Goal: Information Seeking & Learning: Learn about a topic

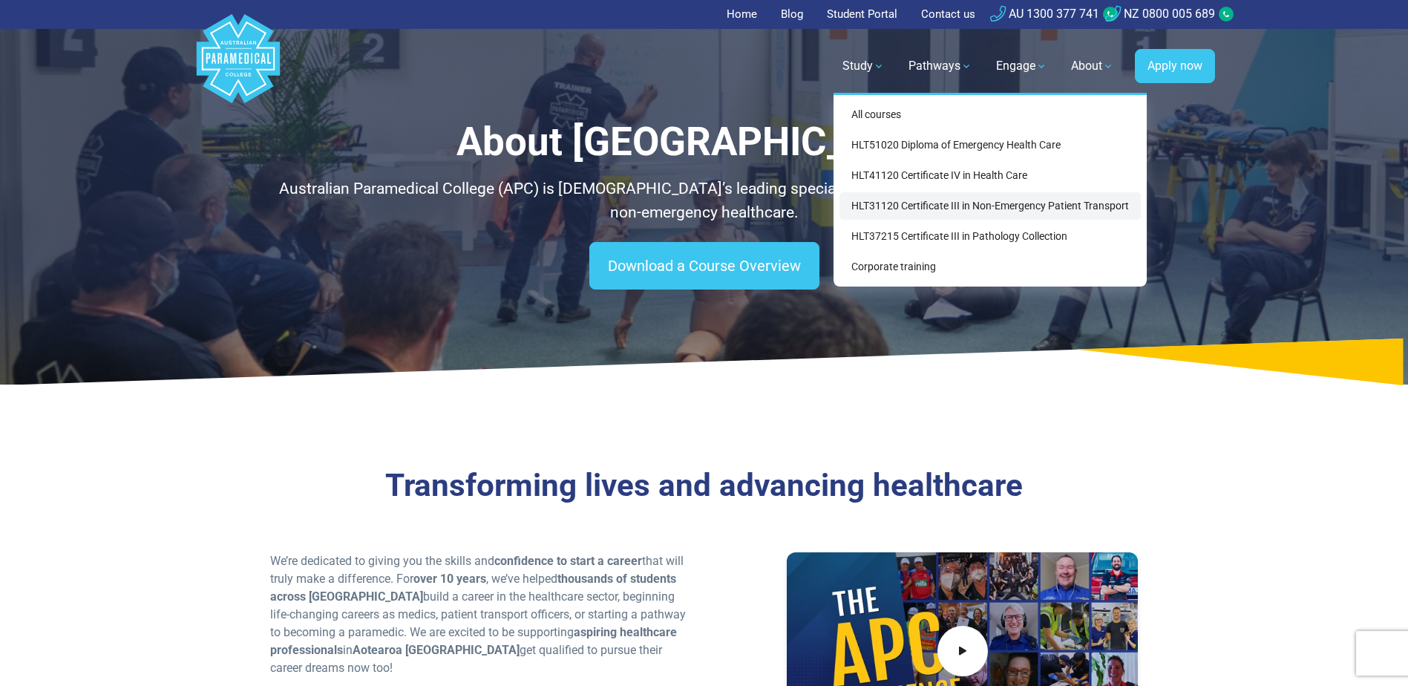
click at [978, 207] on link "HLT31120 Certificate III in Non-Emergency Patient Transport" at bounding box center [990, 205] width 301 height 27
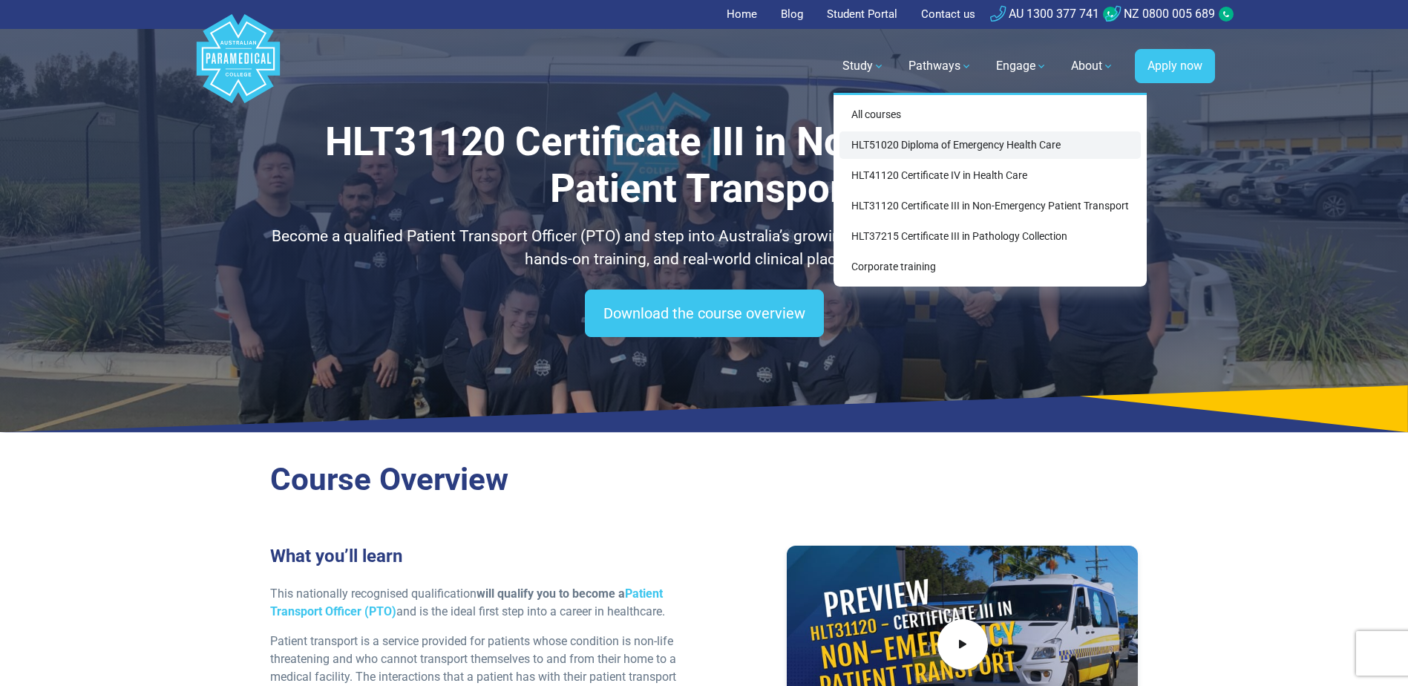
click at [876, 144] on link "HLT51020 Diploma of Emergency Health Care" at bounding box center [990, 144] width 301 height 27
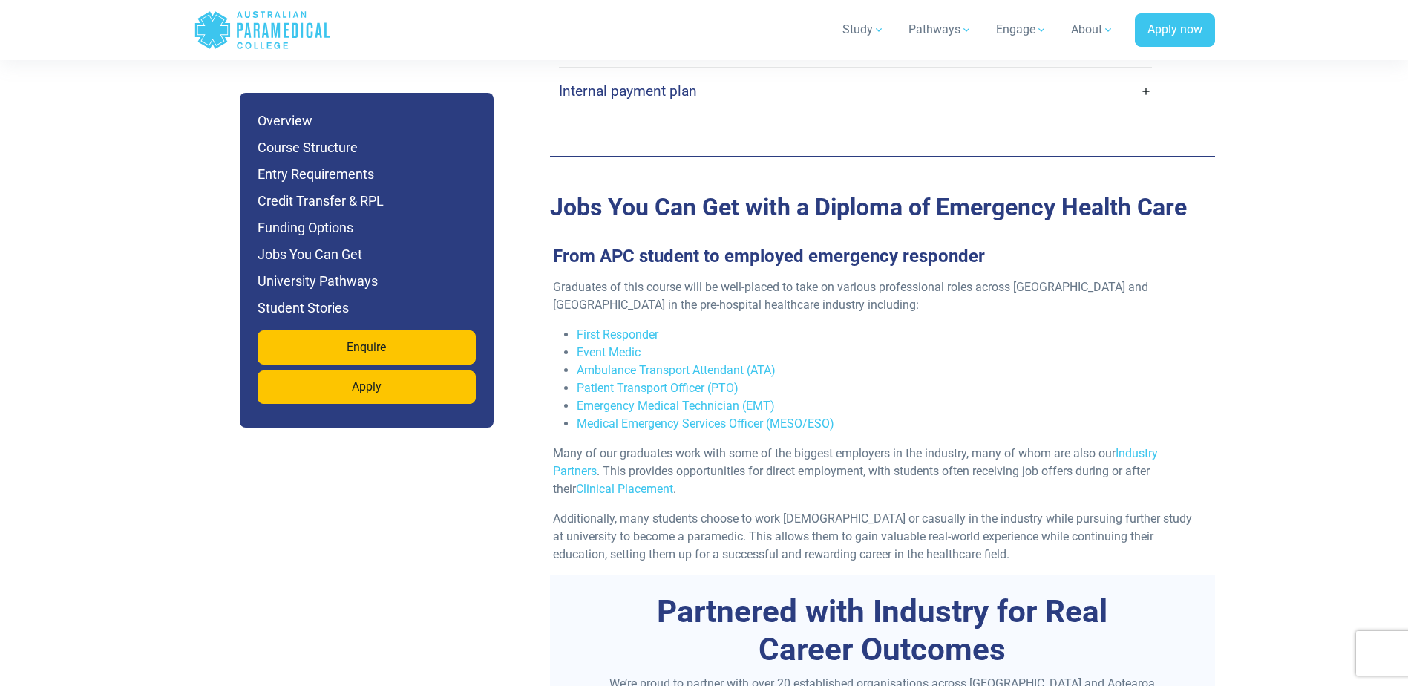
scroll to position [4825, 0]
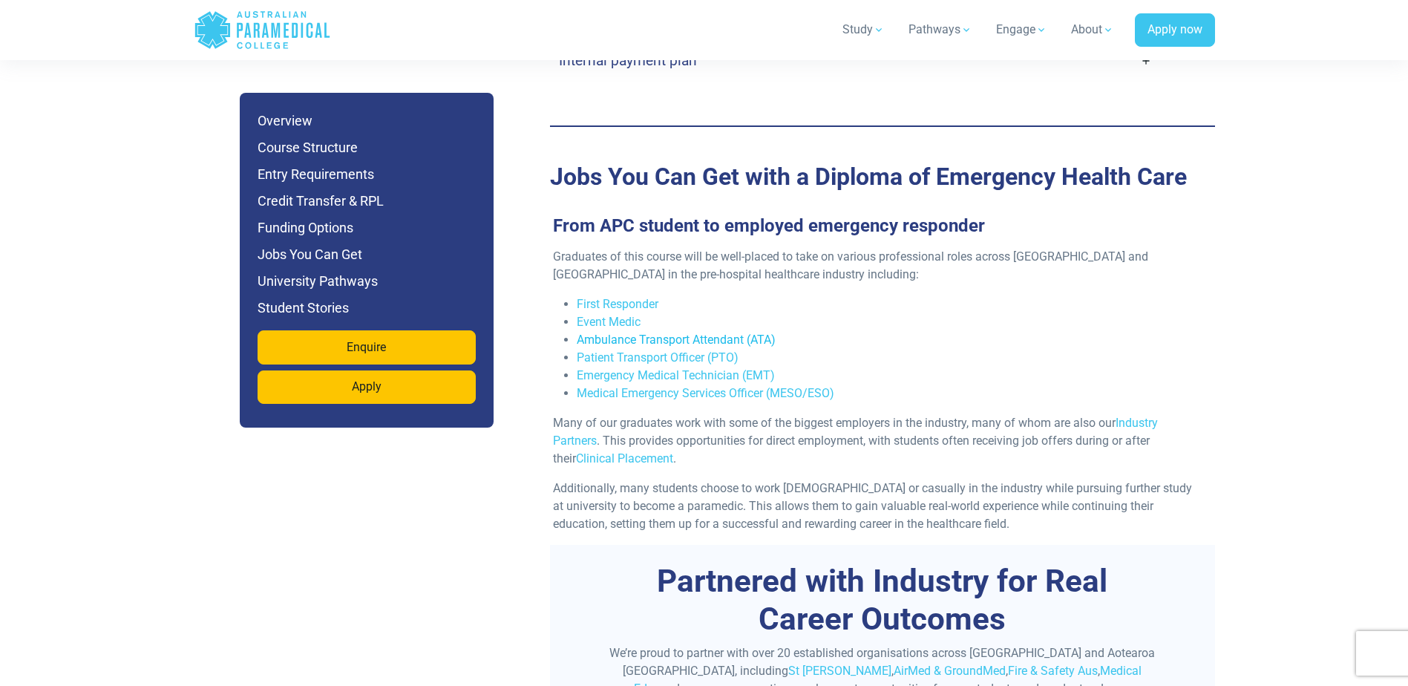
click at [704, 333] on link "Ambulance Transport Attendant (ATA)" at bounding box center [676, 340] width 199 height 14
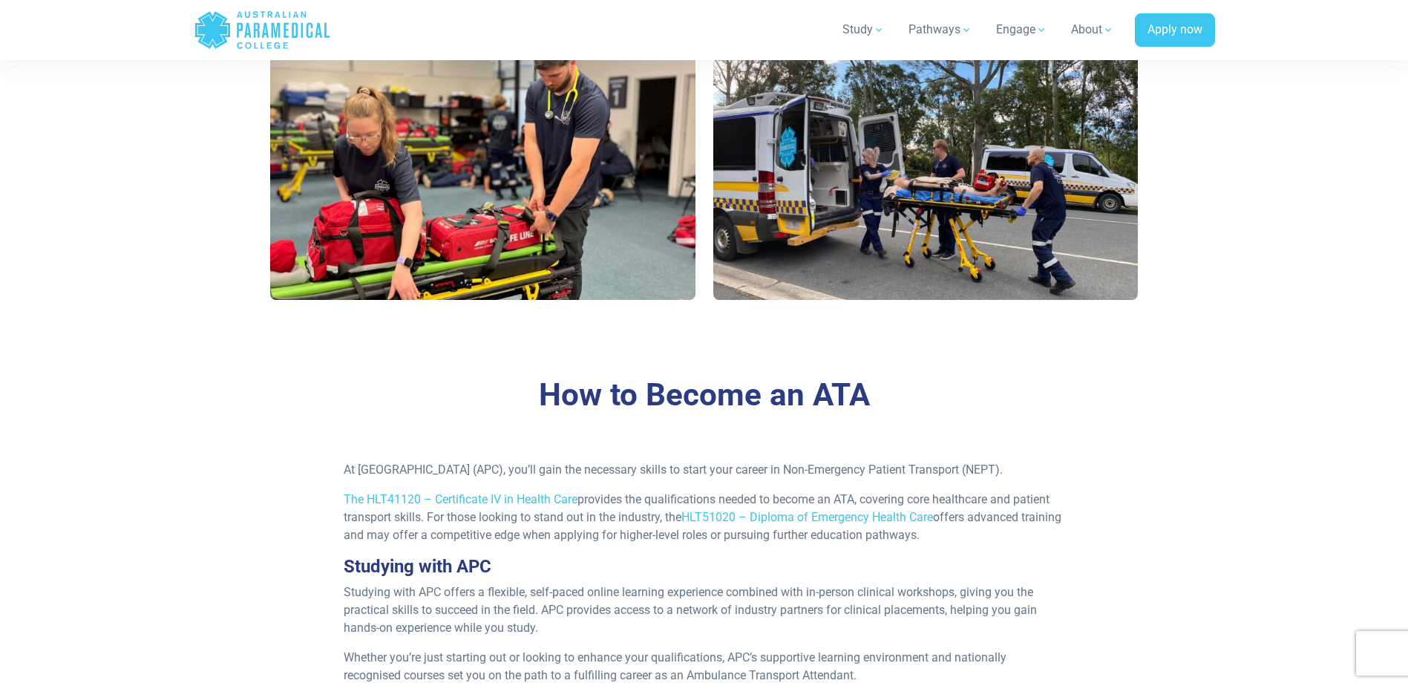
scroll to position [1039, 0]
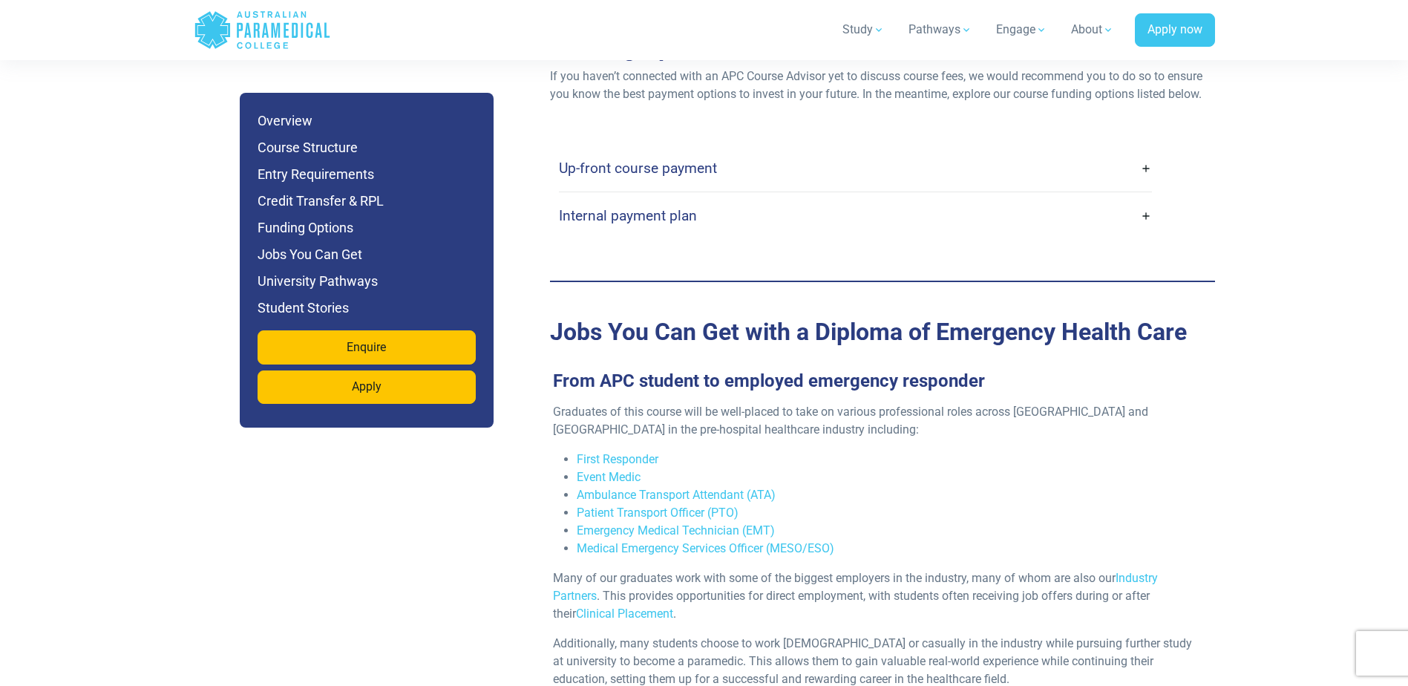
scroll to position [4677, 0]
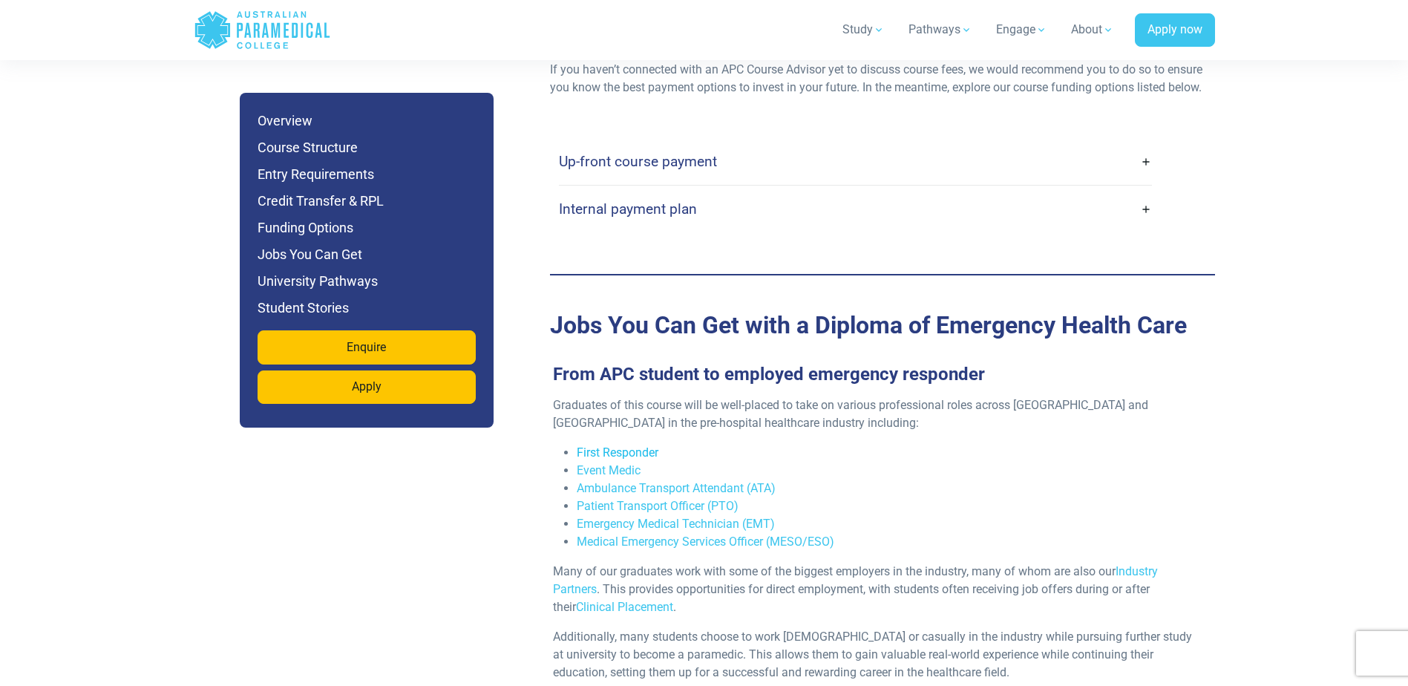
click at [612, 445] on link "First Responder" at bounding box center [618, 452] width 82 height 14
click at [738, 534] on link "Medical Emergency Services Officer (MESO/ESO)" at bounding box center [706, 541] width 258 height 14
click at [848, 364] on h3 "From APC student to employed emergency responder" at bounding box center [876, 375] width 665 height 22
click at [866, 364] on h3 "From APC student to employed emergency responder" at bounding box center [876, 375] width 665 height 22
click at [884, 364] on h3 "From APC student to employed emergency responder" at bounding box center [876, 375] width 665 height 22
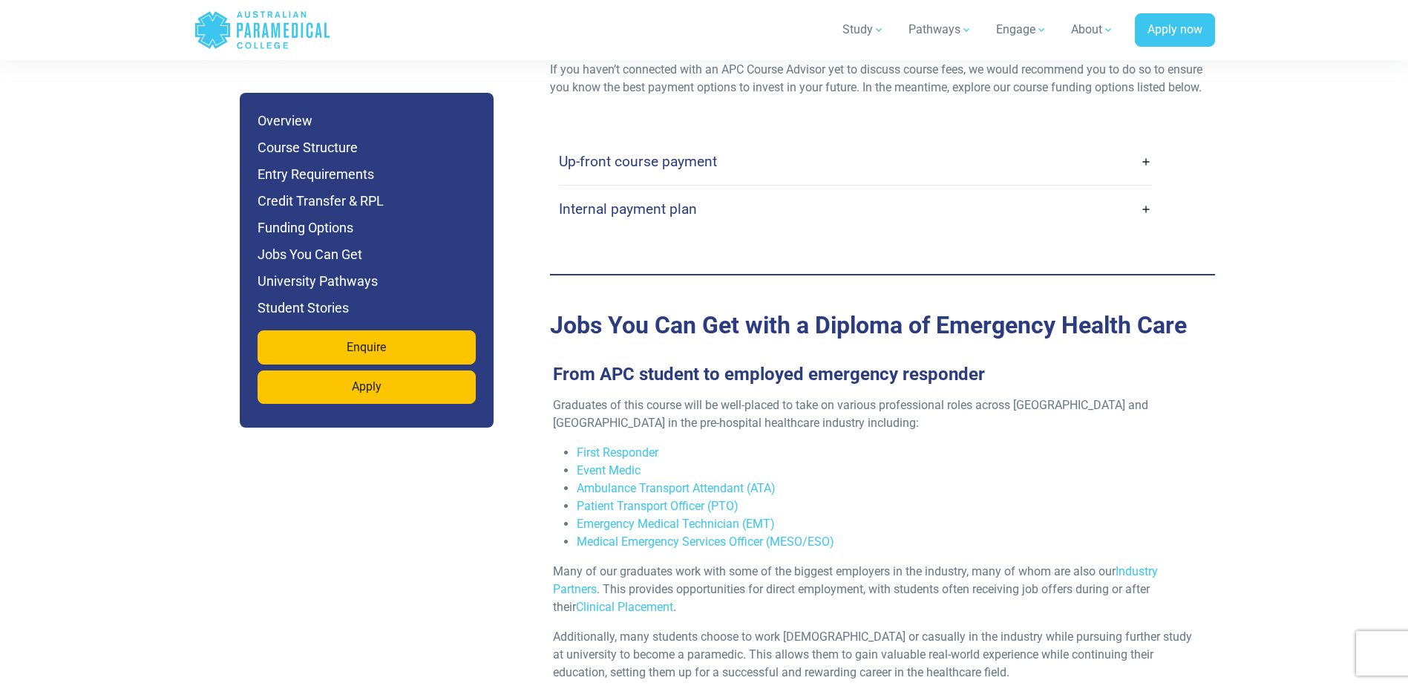
click at [892, 364] on h3 "From APC student to employed emergency responder" at bounding box center [876, 375] width 665 height 22
click at [834, 364] on h3 "From APC student to employed emergency responder" at bounding box center [876, 375] width 665 height 22
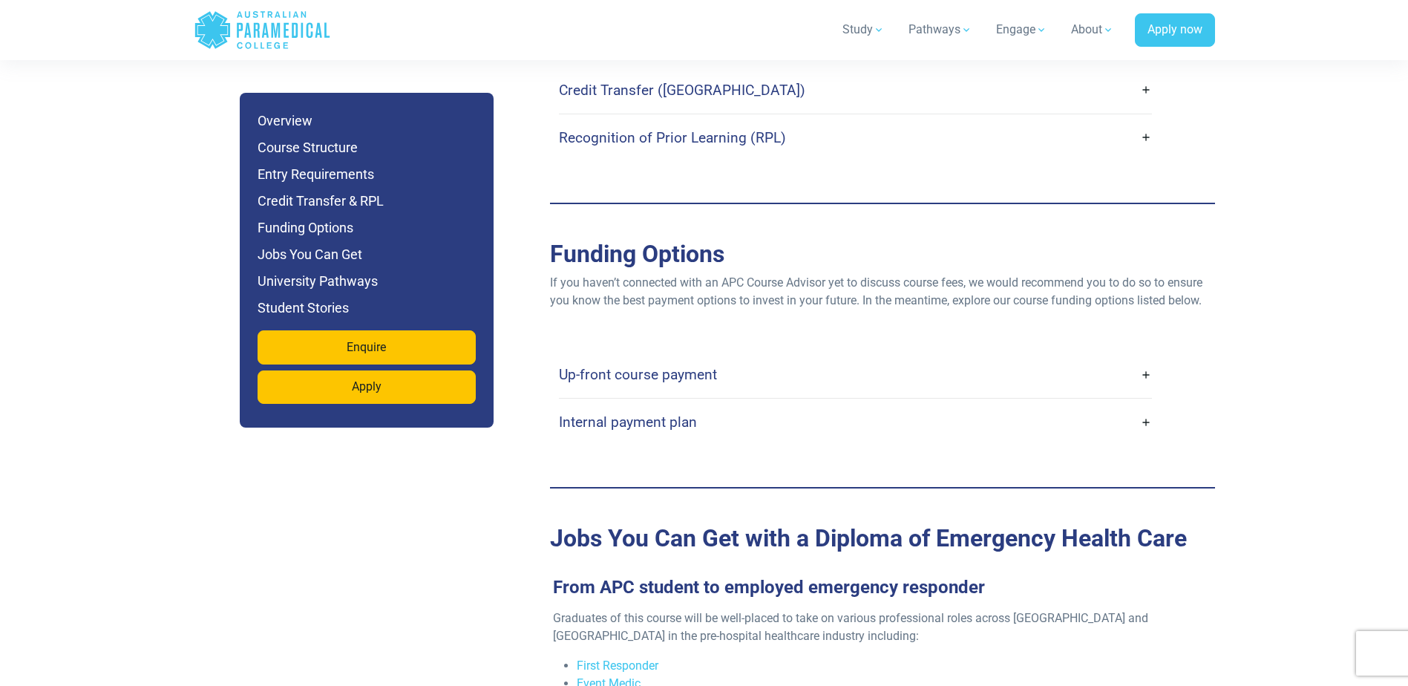
scroll to position [4454, 0]
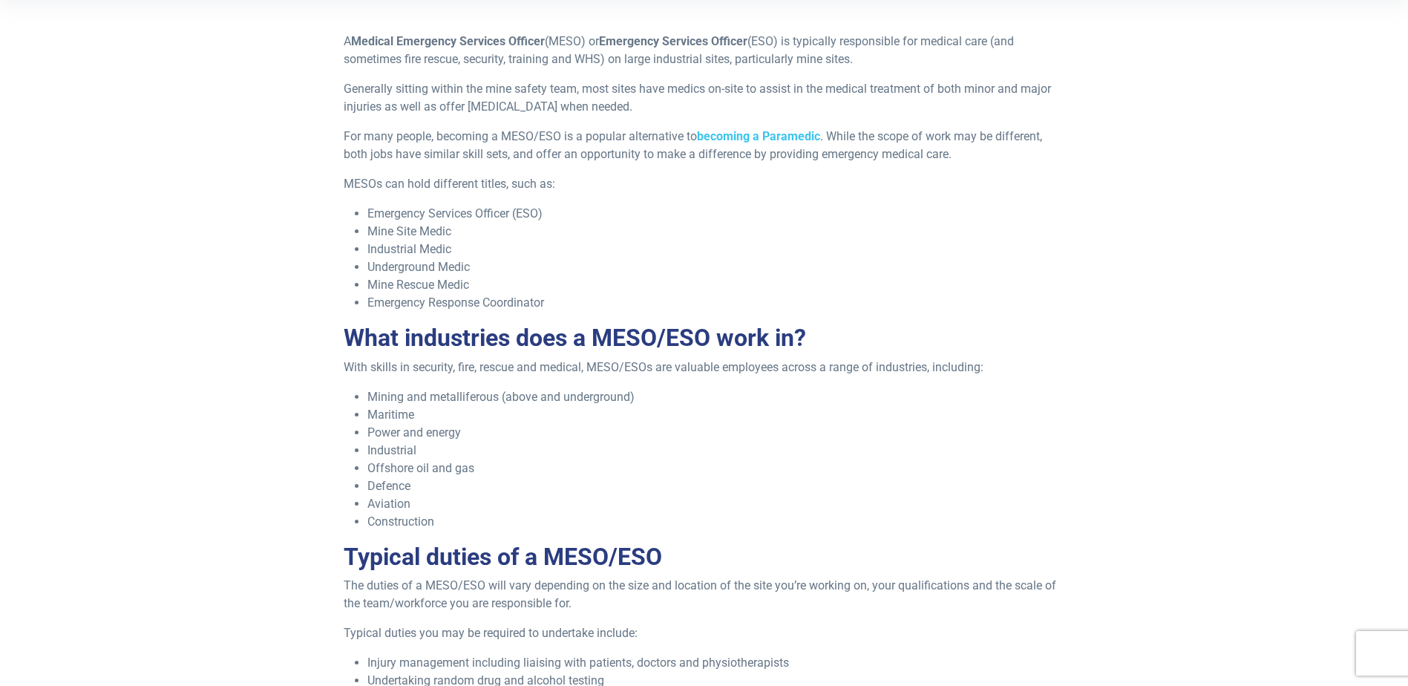
scroll to position [520, 0]
